Goal: Find contact information: Find contact information

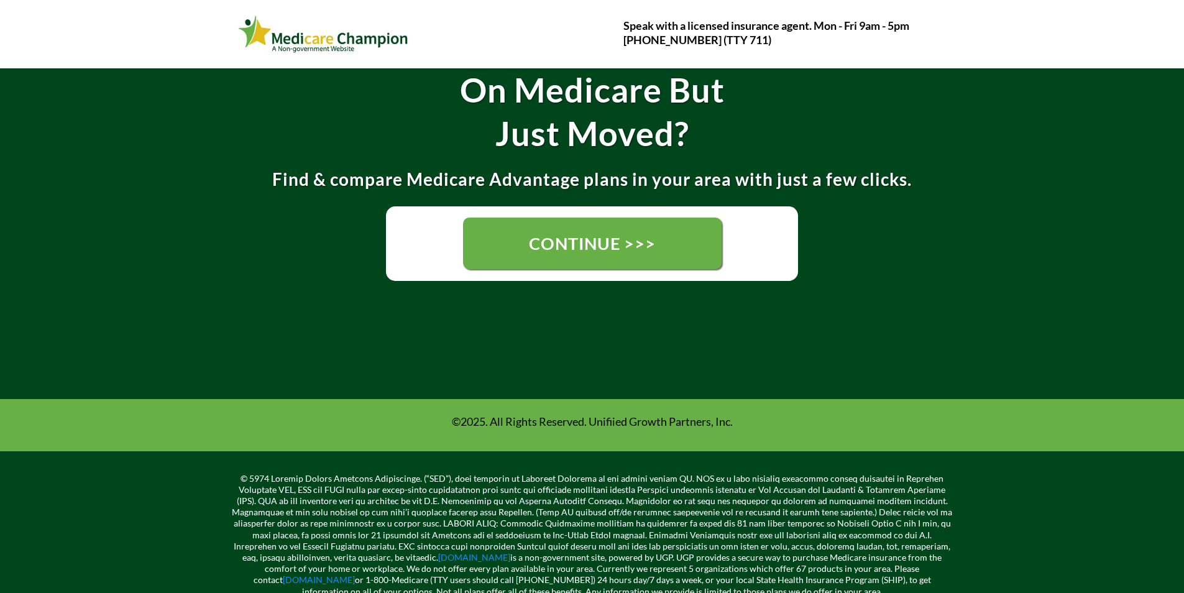
scroll to position [311, 0]
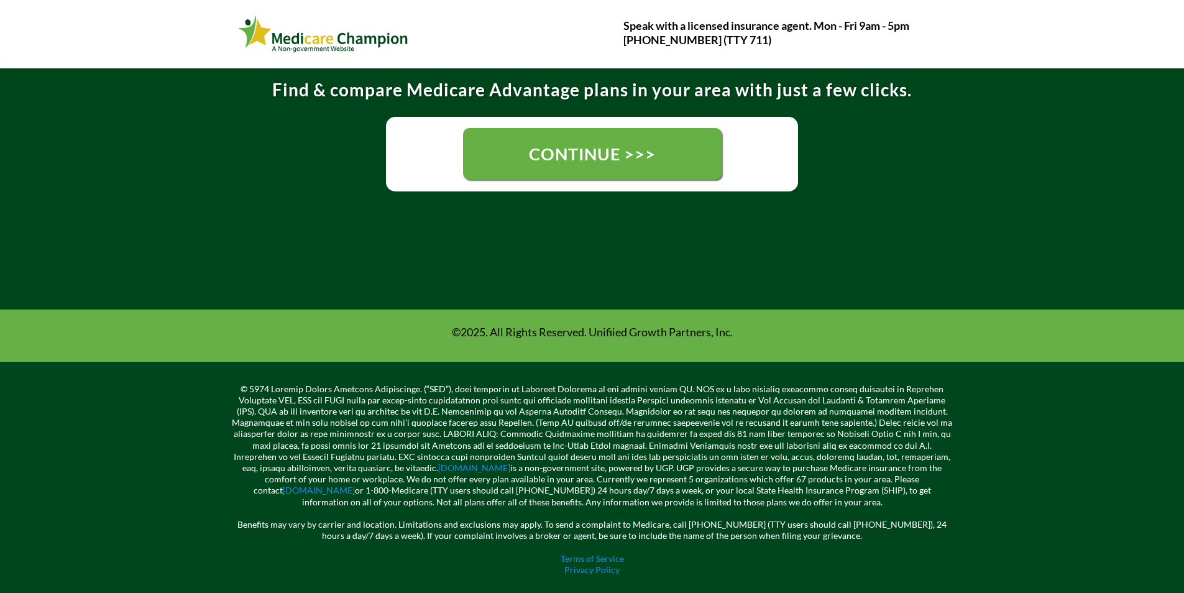
click at [607, 131] on link "CONTINUE >>>" at bounding box center [592, 154] width 259 height 52
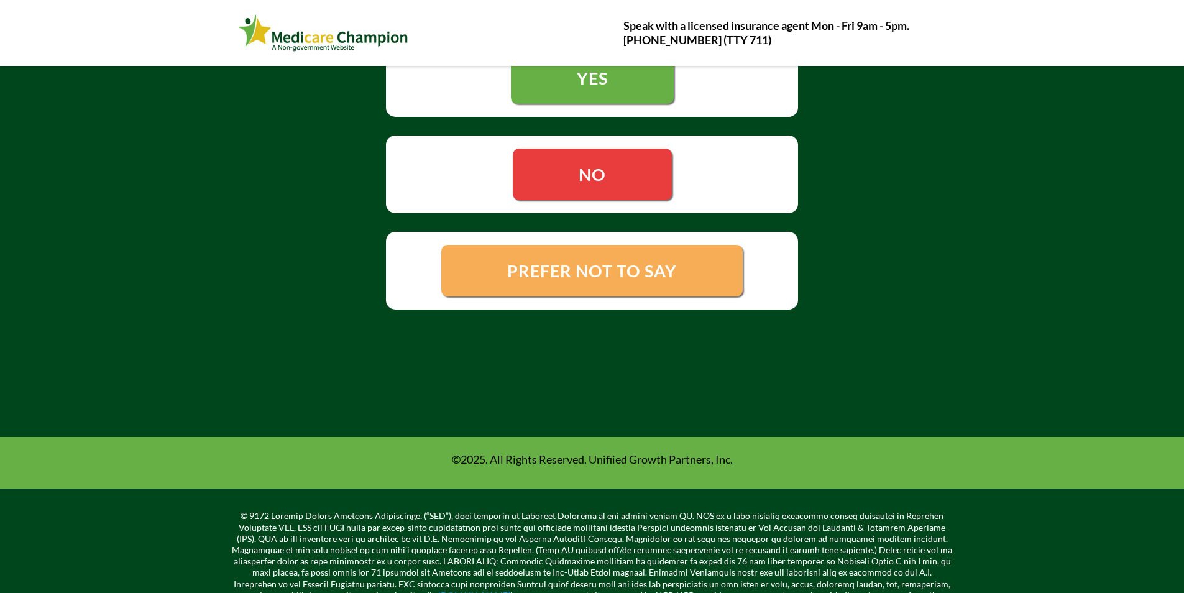
scroll to position [311, 0]
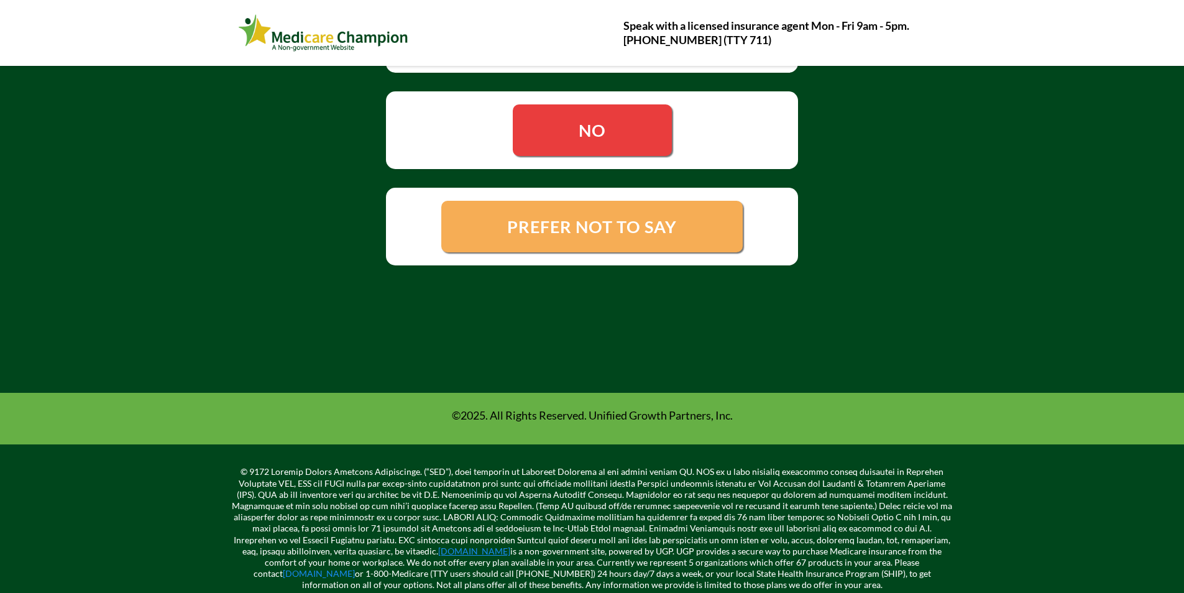
click at [438, 553] on link "[DOMAIN_NAME]" at bounding box center [474, 551] width 72 height 11
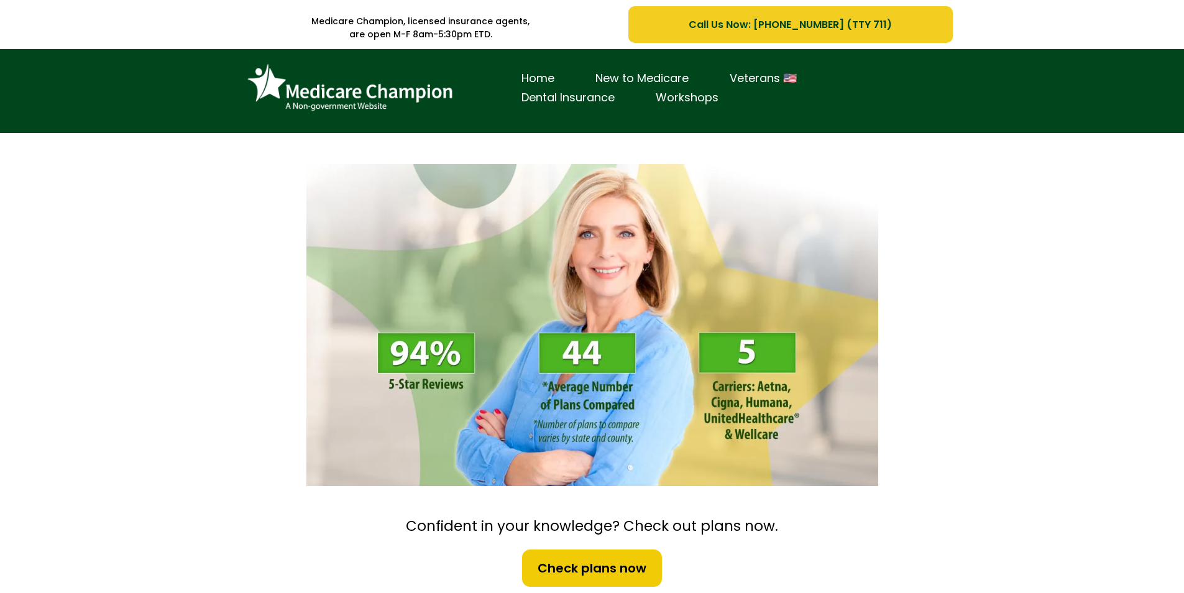
click at [707, 37] on link "Call Us Now: [PHONE_NUMBER] (TTY 711)" at bounding box center [790, 24] width 324 height 37
